Goal: Check status: Check status

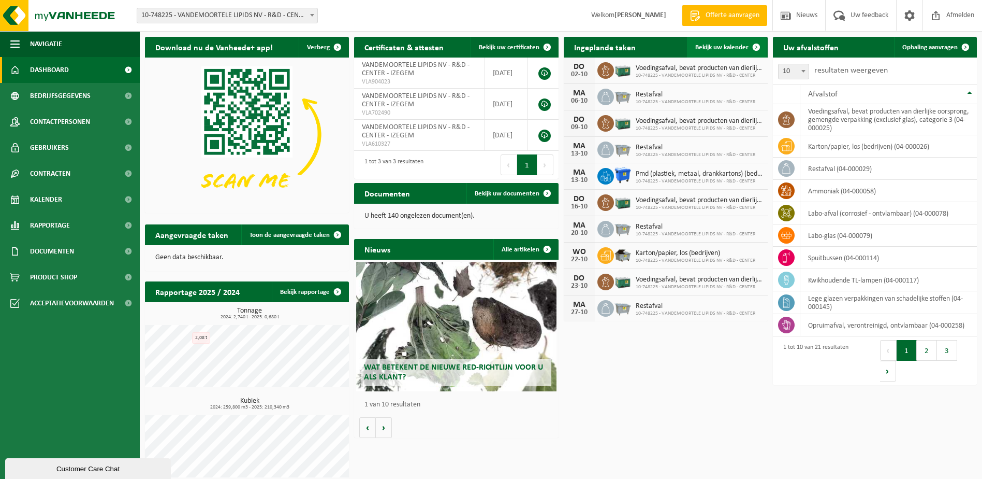
click at [715, 47] on span "Bekijk uw kalender" at bounding box center [722, 47] width 53 height 7
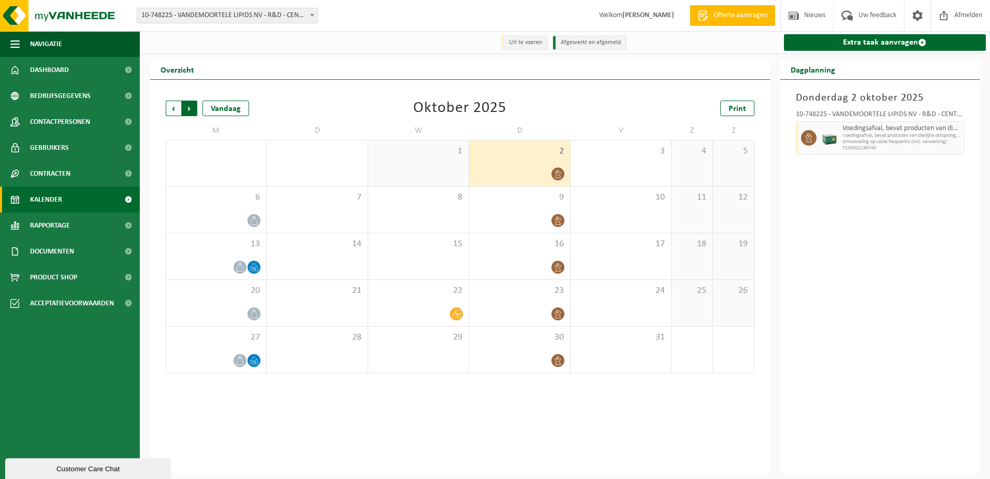
click at [171, 108] on span "Vorige" at bounding box center [174, 108] width 16 height 16
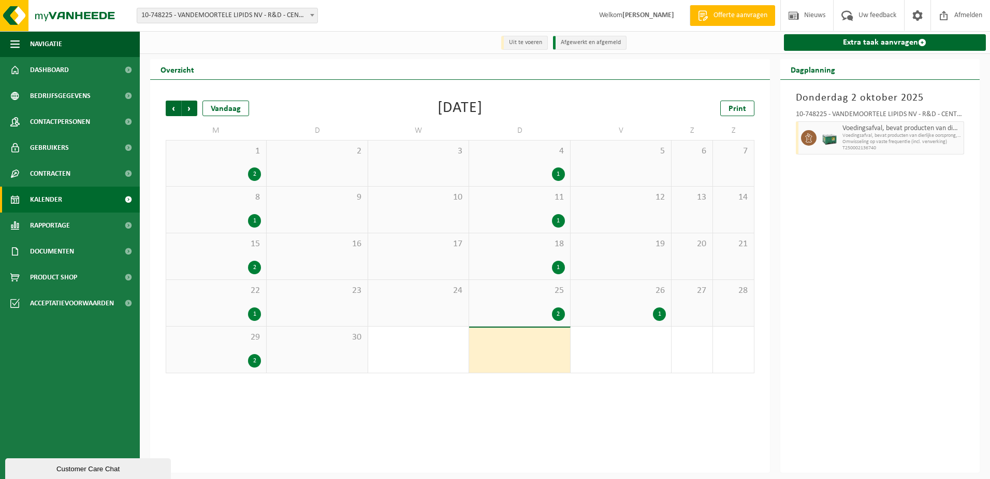
click at [520, 308] on div "2" at bounding box center [519, 313] width 90 height 13
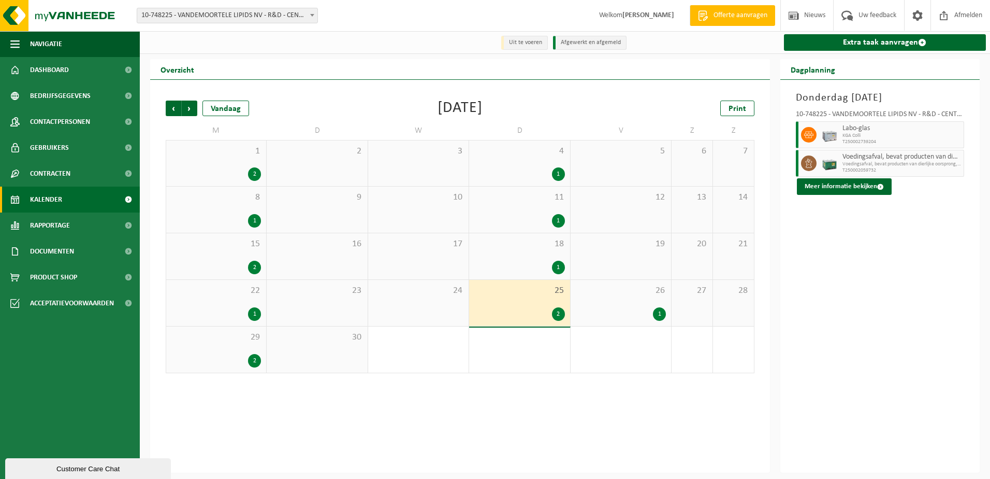
click at [621, 307] on div "26 1" at bounding box center [621, 303] width 100 height 46
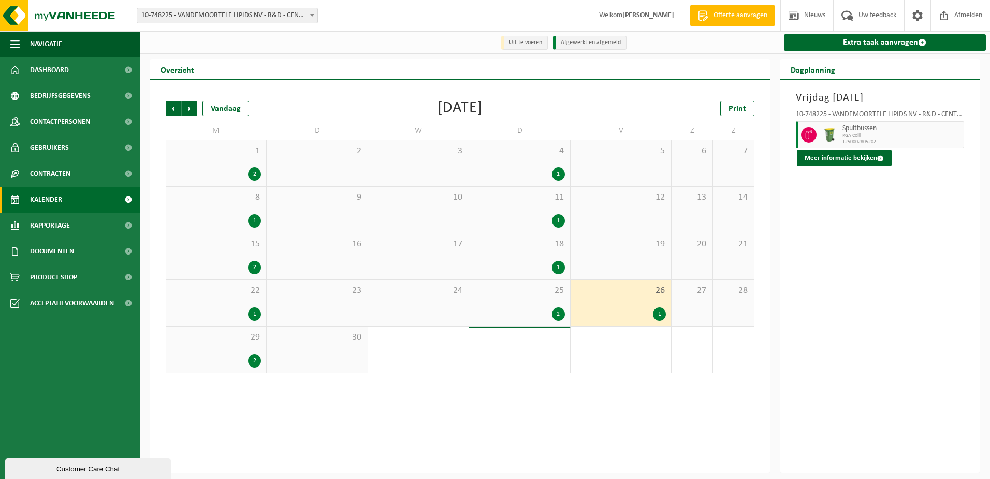
click at [254, 352] on div "29 2" at bounding box center [216, 349] width 100 height 46
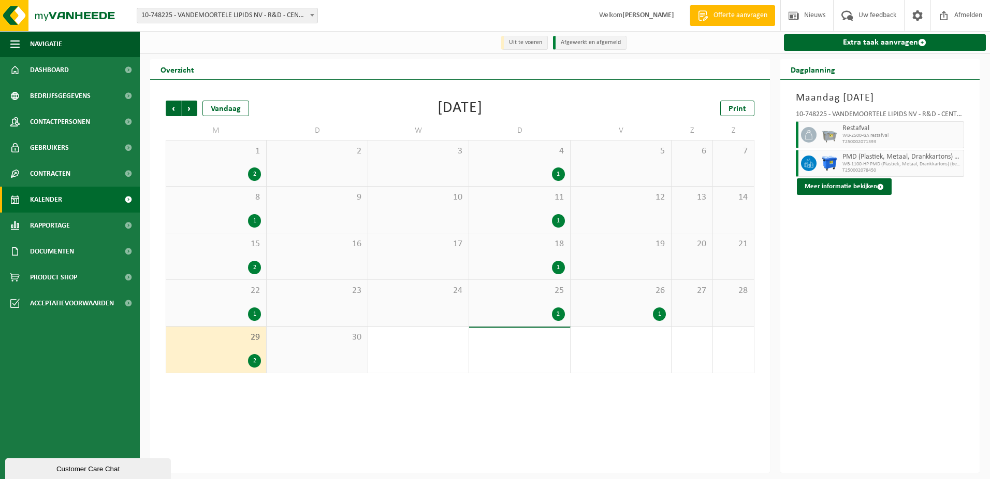
click at [228, 302] on div "22 1" at bounding box center [216, 303] width 100 height 46
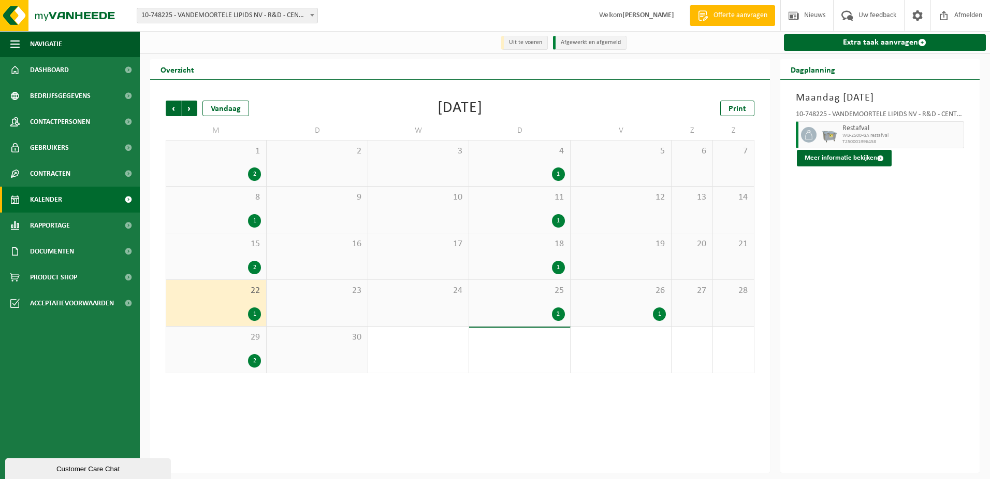
click at [227, 266] on div "2" at bounding box center [216, 267] width 90 height 13
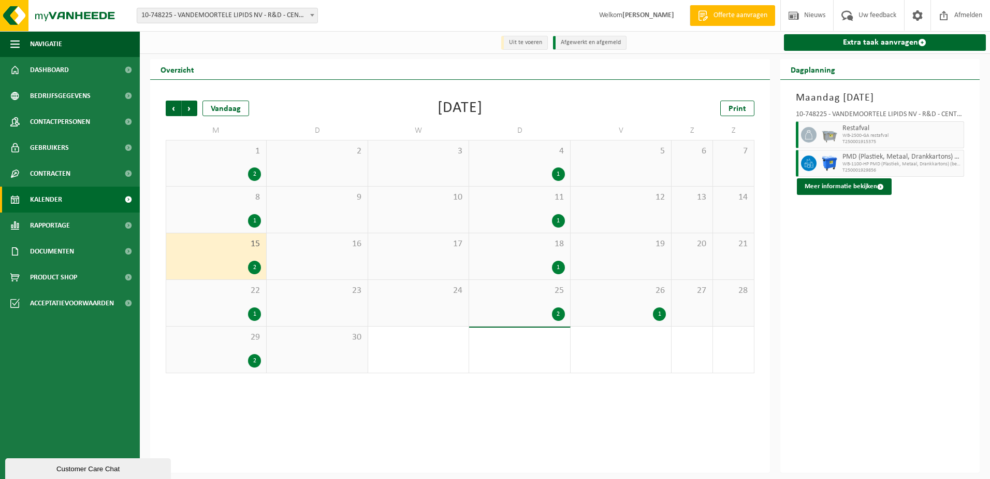
click at [522, 163] on div "4 1" at bounding box center [519, 163] width 100 height 46
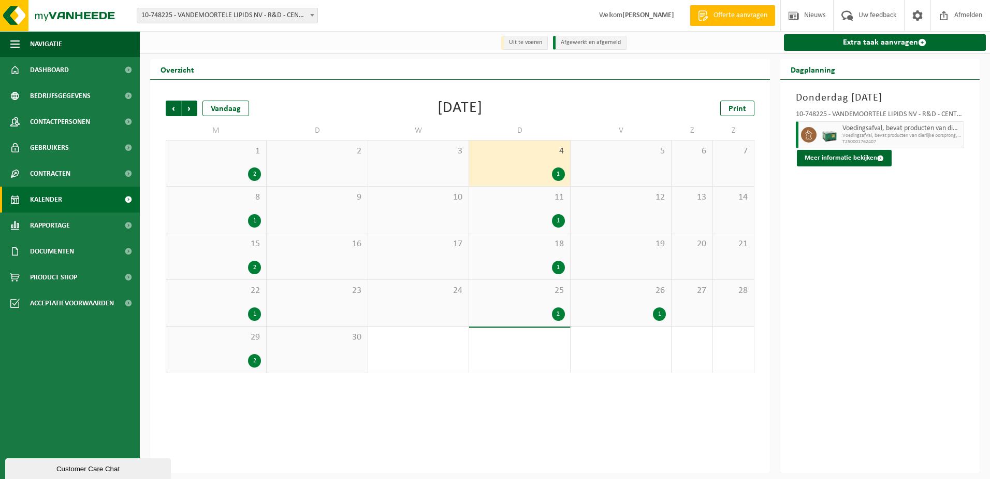
click at [523, 203] on span "11" at bounding box center [519, 197] width 90 height 11
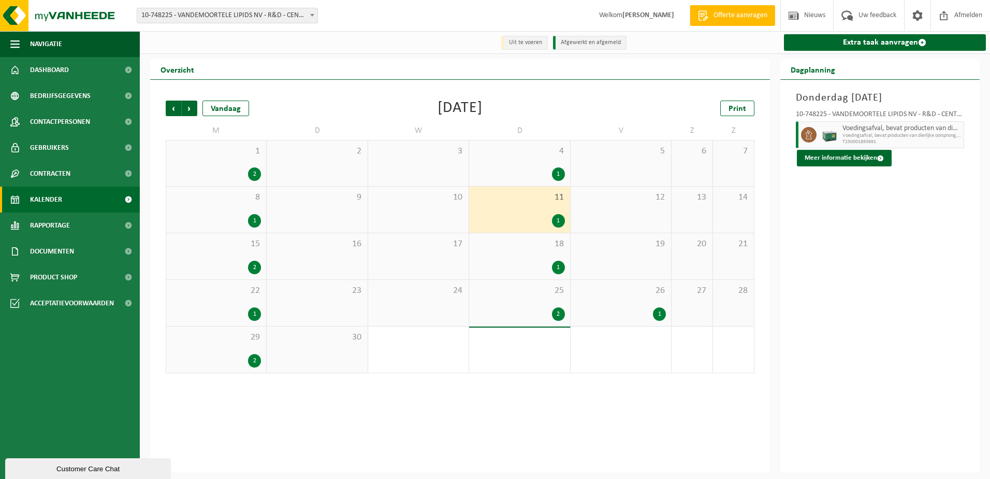
click at [514, 253] on div "18 1" at bounding box center [519, 256] width 100 height 46
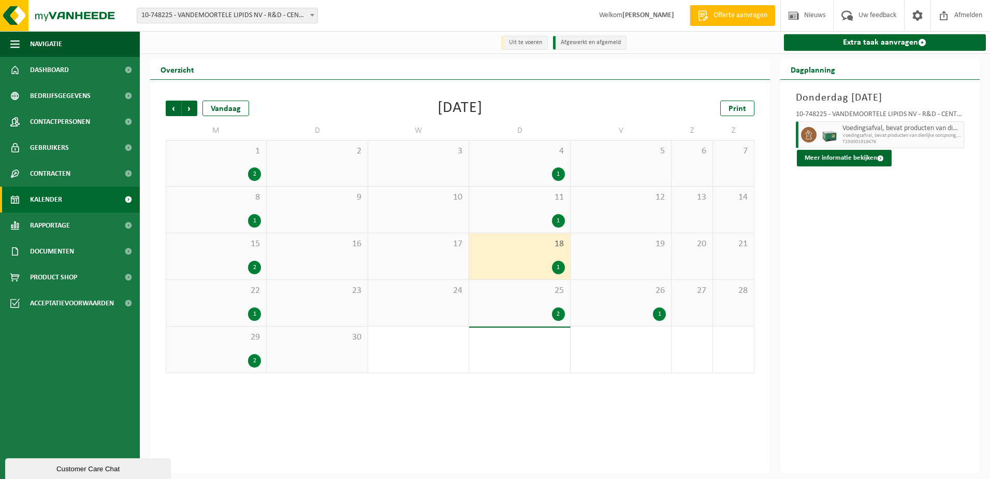
click at [510, 307] on div "25 2" at bounding box center [519, 303] width 100 height 46
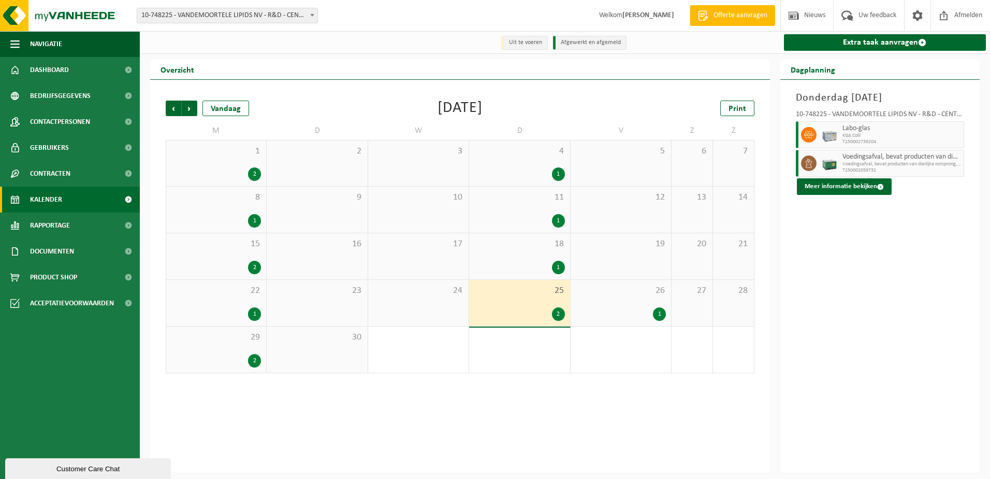
click at [219, 157] on span "1" at bounding box center [216, 151] width 90 height 11
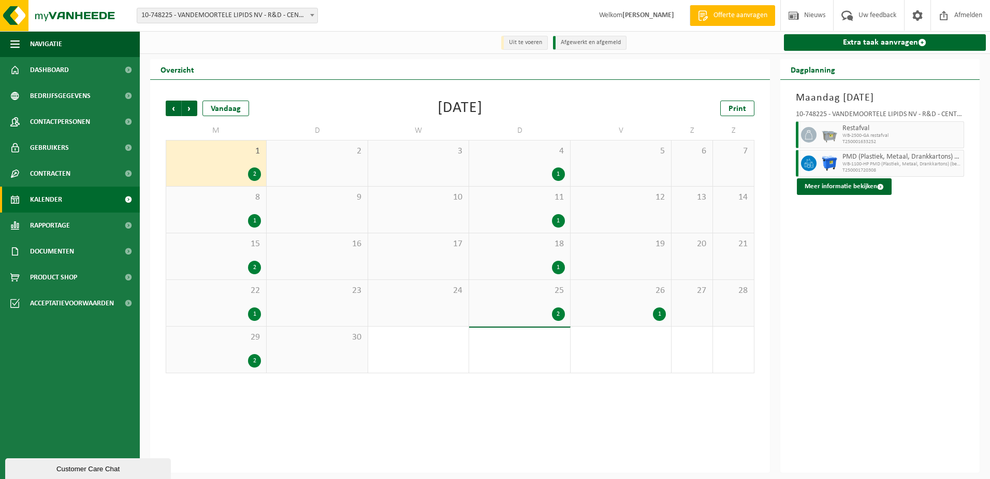
click at [223, 198] on span "8" at bounding box center [216, 197] width 90 height 11
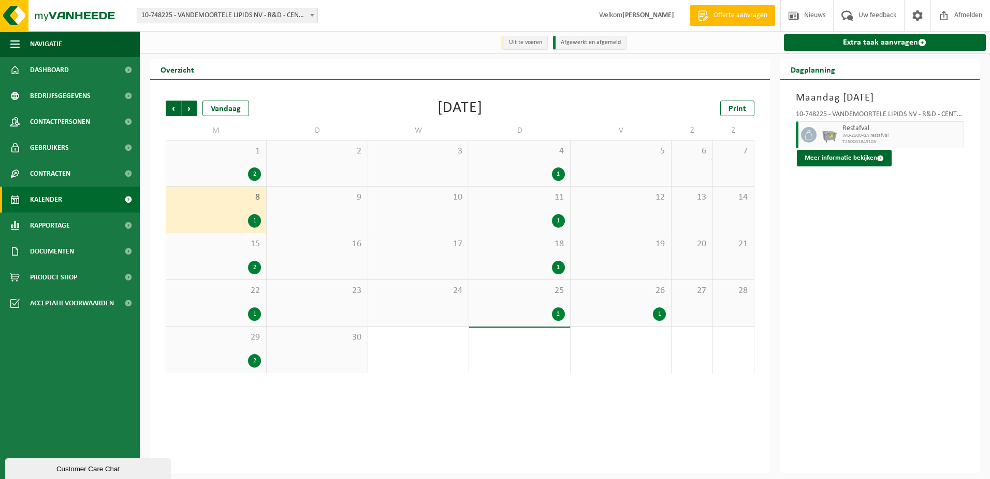
click at [222, 253] on div "15 2" at bounding box center [216, 256] width 100 height 46
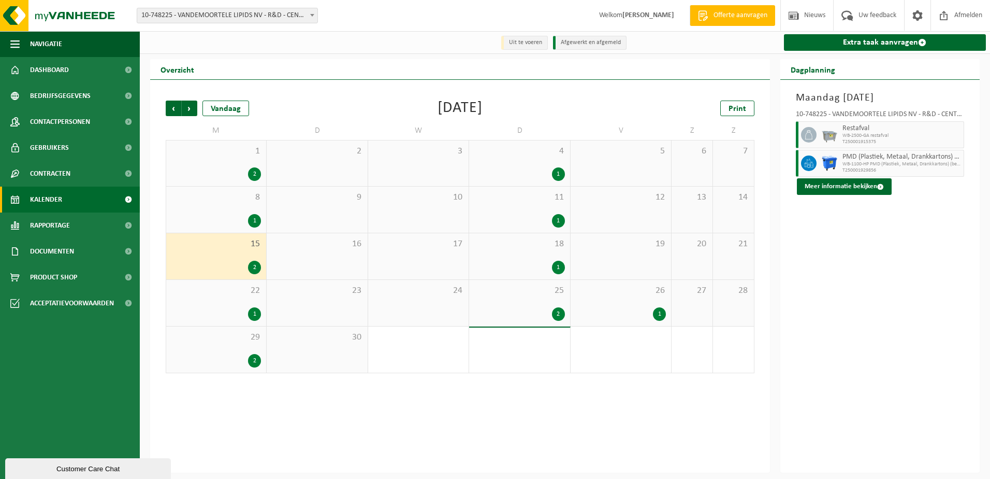
click at [210, 307] on div "22 1" at bounding box center [216, 303] width 100 height 46
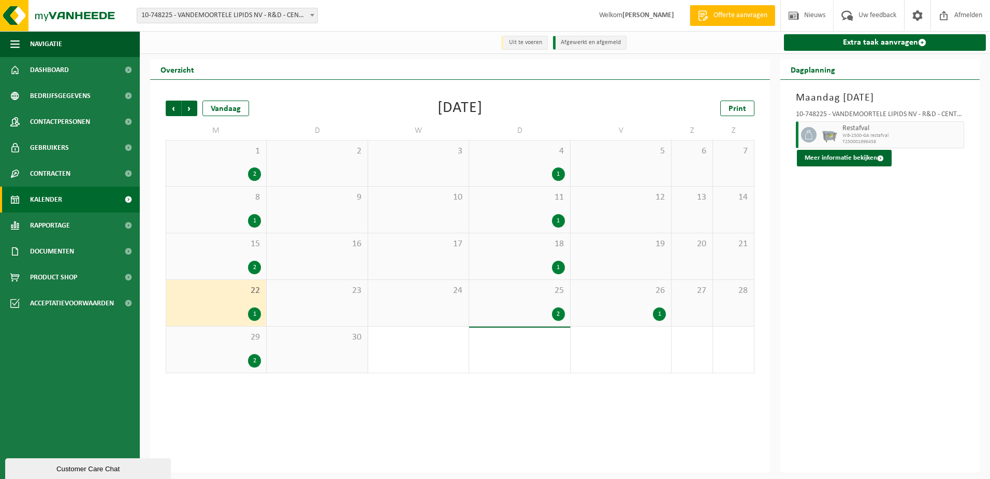
click at [208, 346] on div "29 2" at bounding box center [216, 349] width 100 height 46
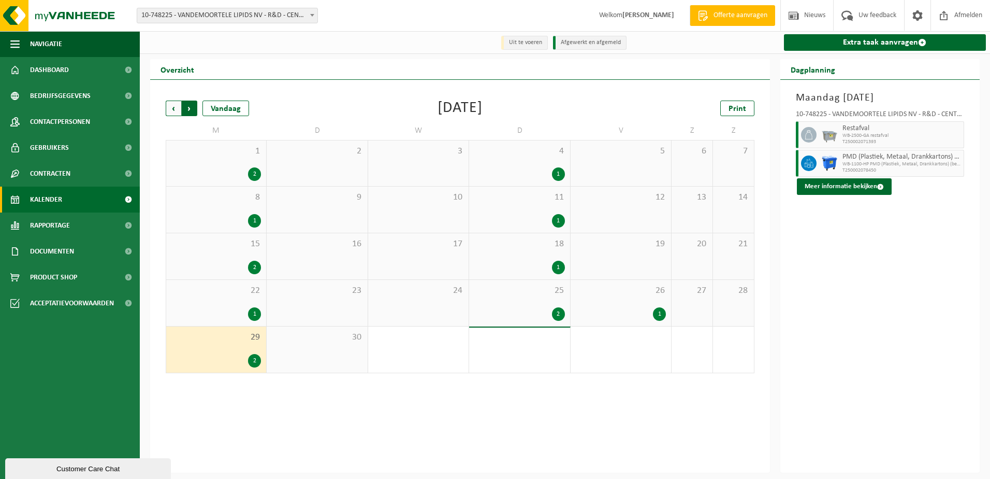
click at [171, 108] on span "Vorige" at bounding box center [174, 108] width 16 height 16
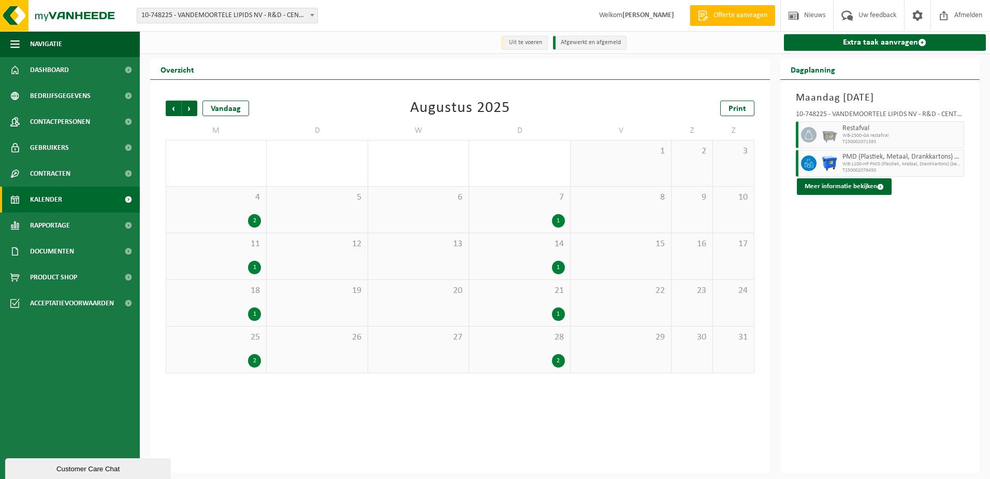
click at [538, 349] on div "28 2" at bounding box center [519, 349] width 100 height 46
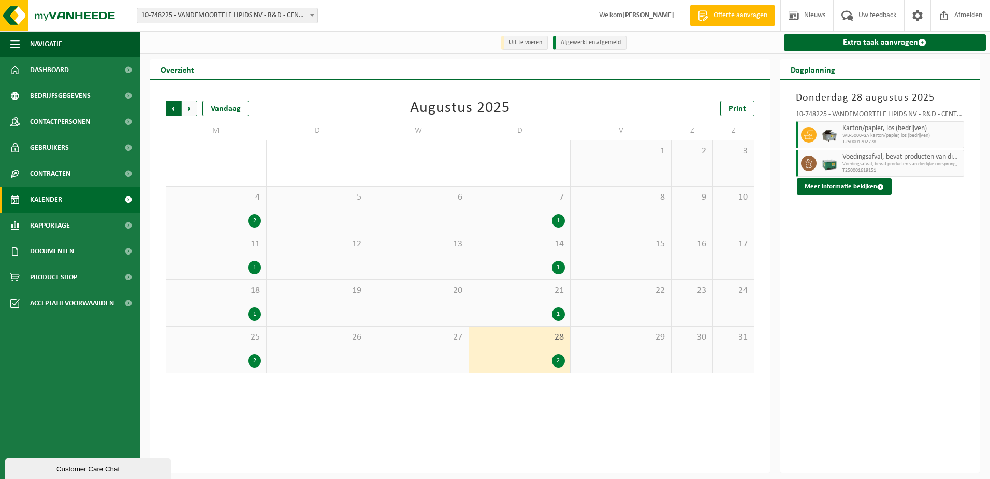
click at [189, 110] on span "Volgende" at bounding box center [190, 108] width 16 height 16
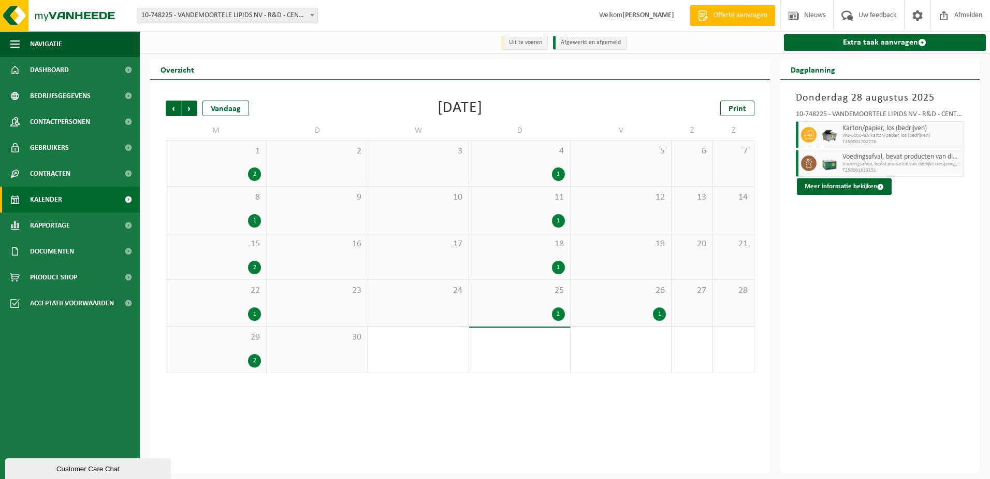
click at [534, 313] on div "2" at bounding box center [519, 313] width 90 height 13
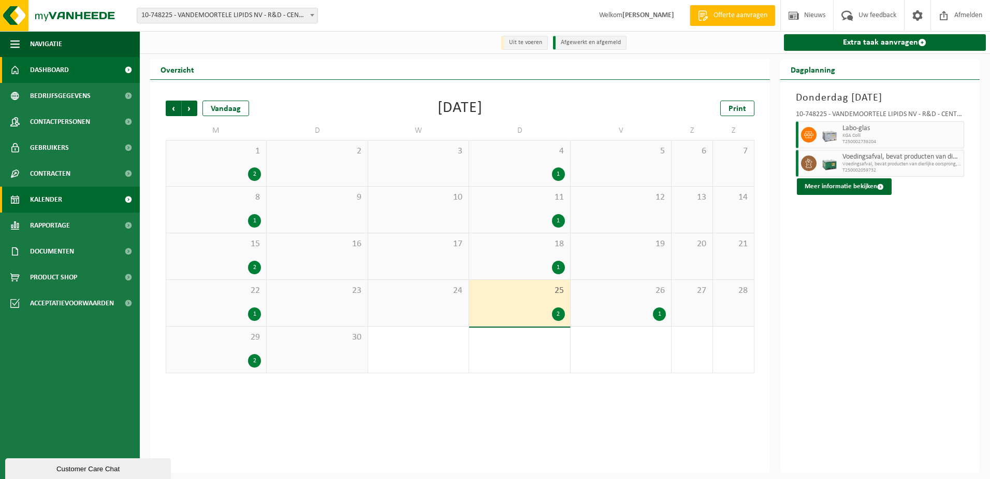
click at [44, 70] on span "Dashboard" at bounding box center [49, 70] width 39 height 26
